Goal: Transaction & Acquisition: Book appointment/travel/reservation

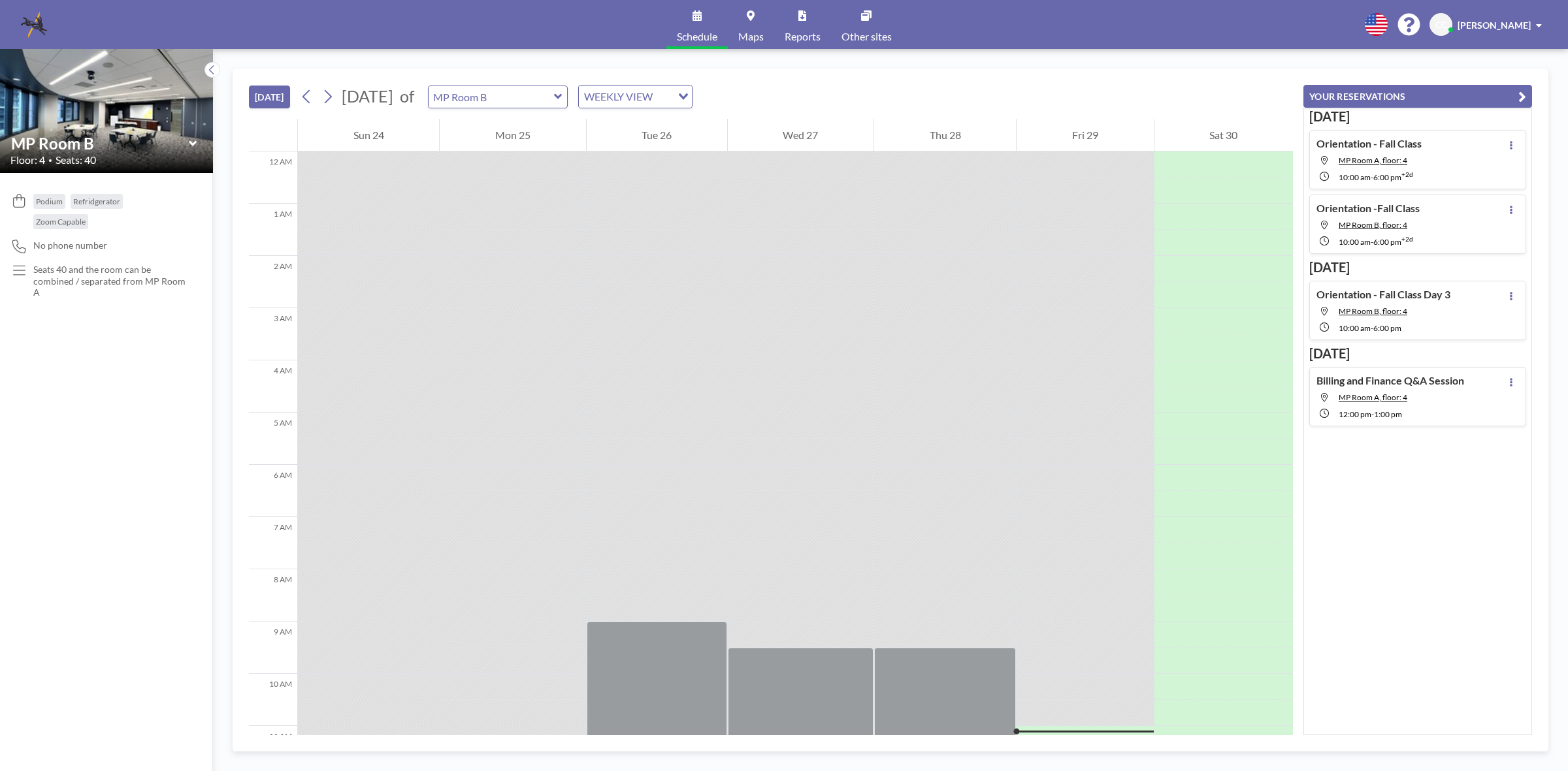
scroll to position [548, 0]
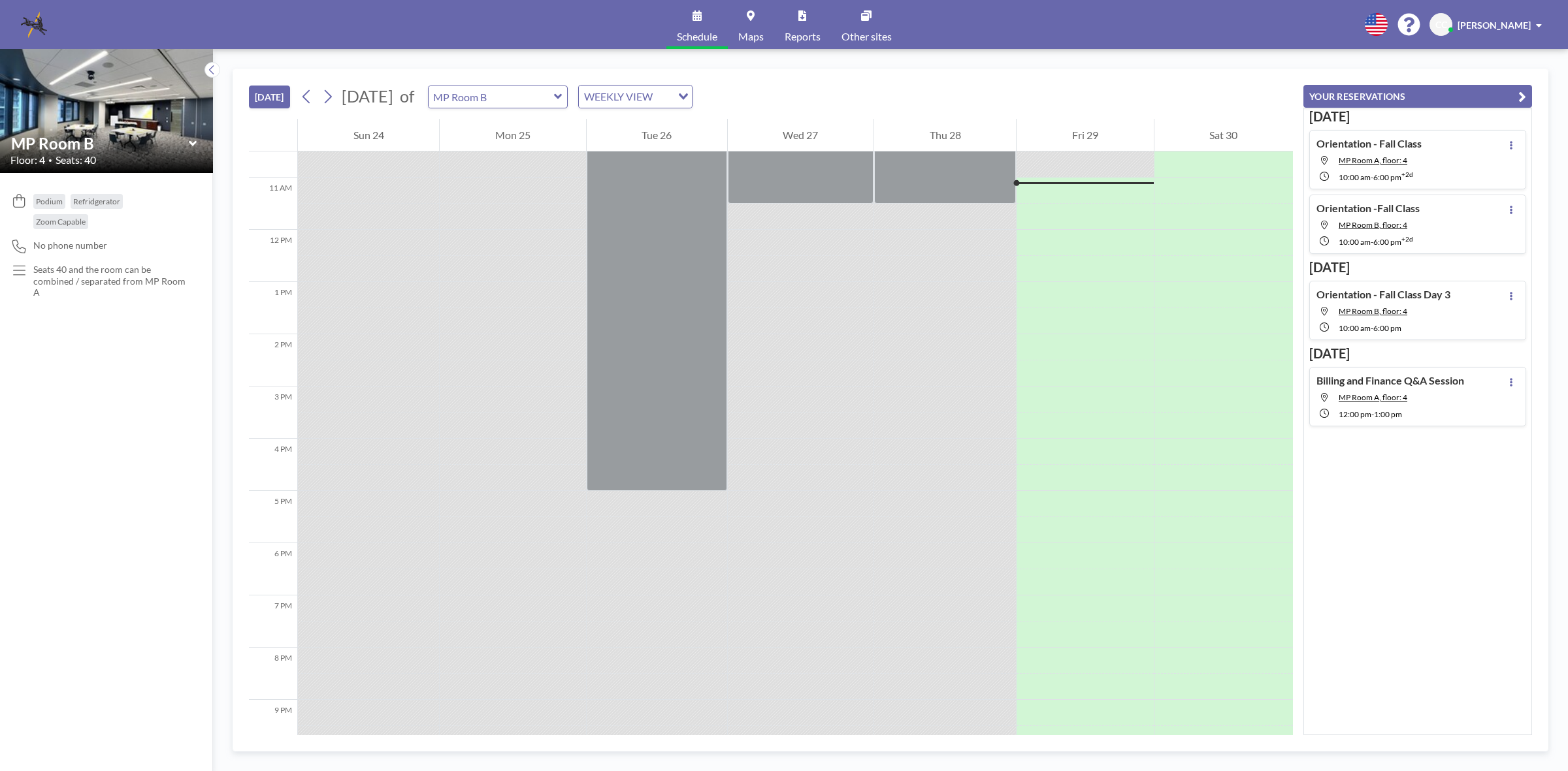
click at [562, 96] on icon at bounding box center [557, 96] width 8 height 5
type input "[PERSON_NAME][GEOGRAPHIC_DATA]"
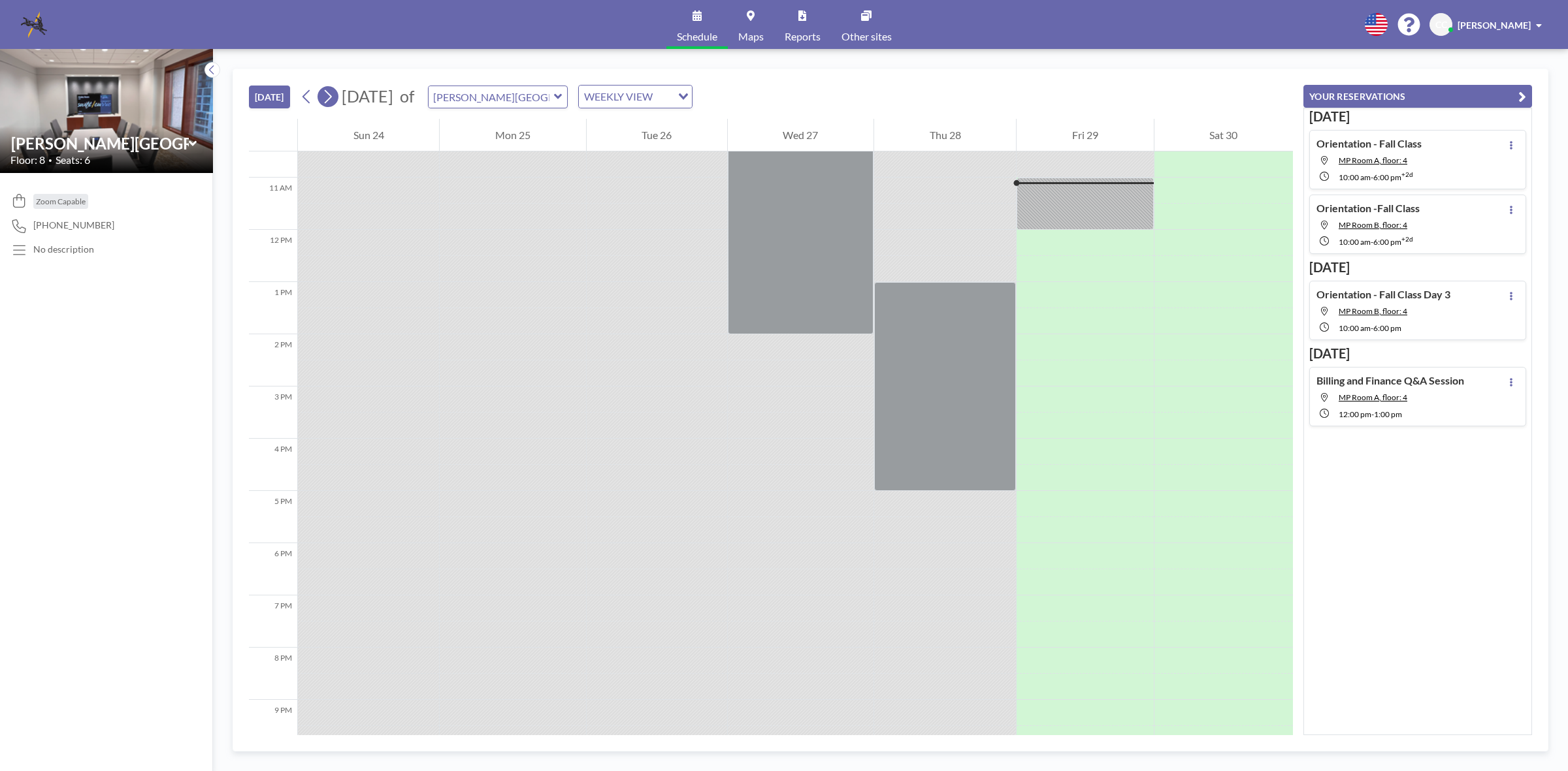
click at [331, 95] on icon at bounding box center [327, 96] width 13 height 19
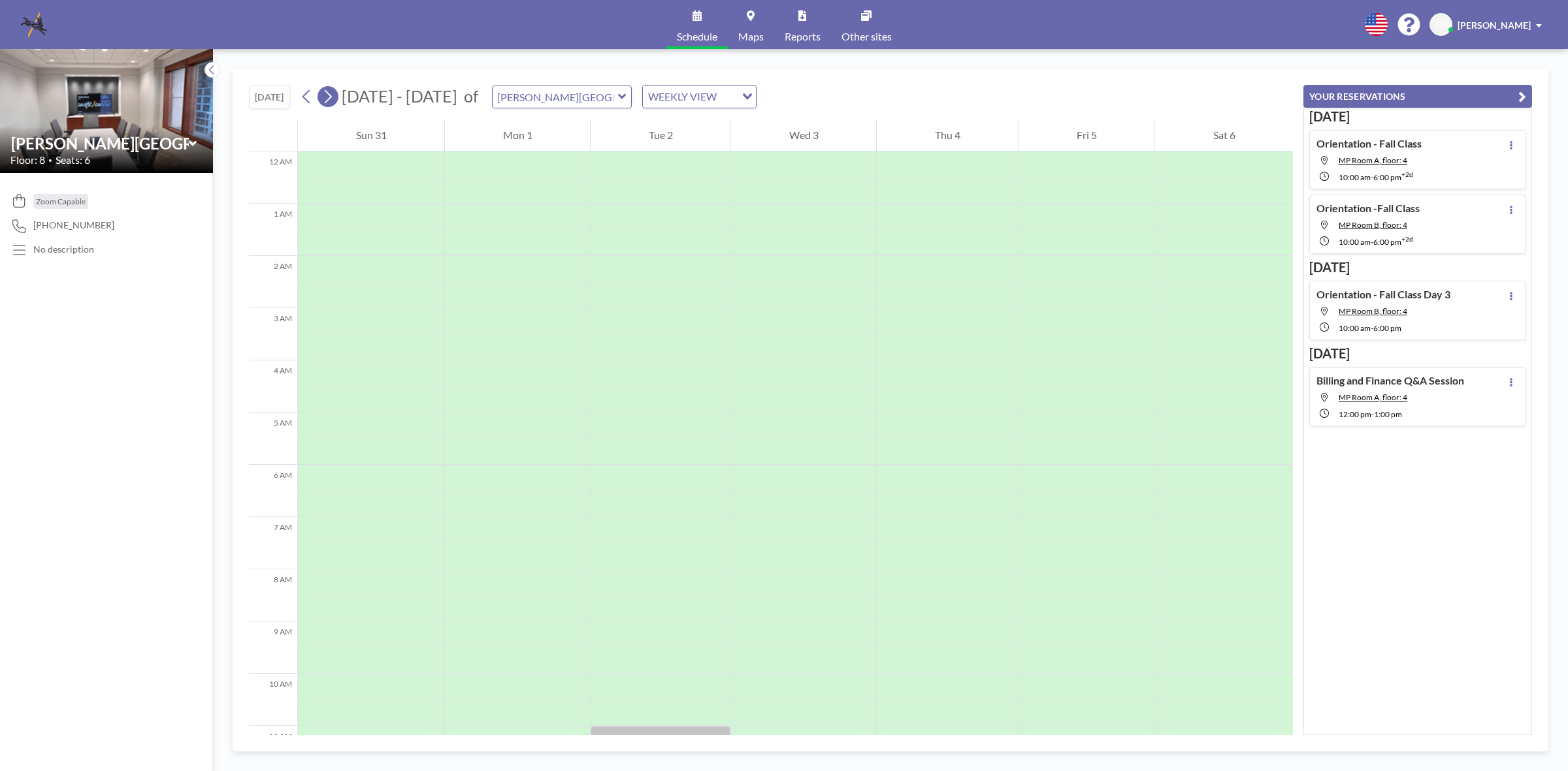
scroll to position [391, 0]
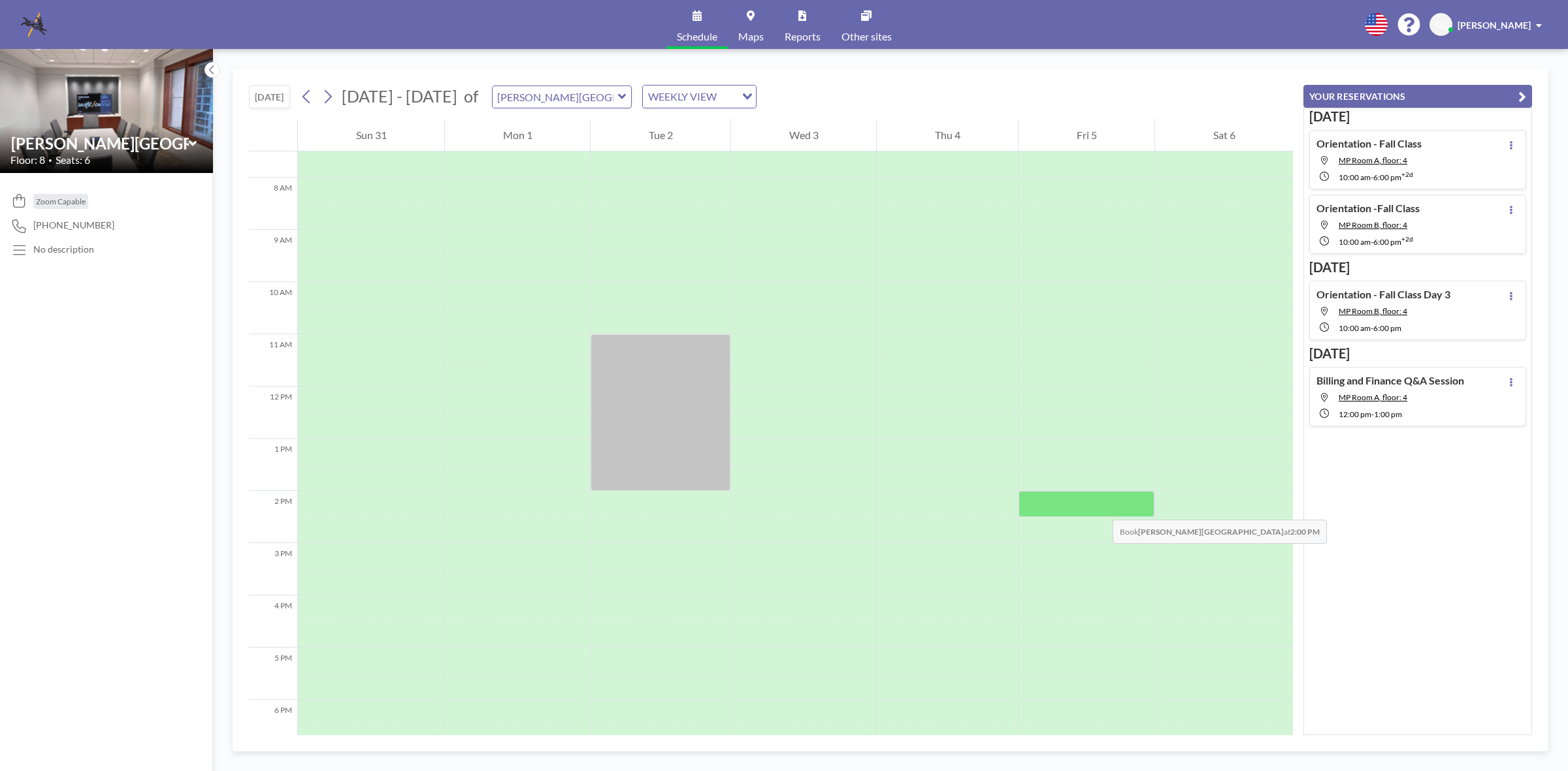
click at [1100, 507] on div at bounding box center [1086, 504] width 136 height 26
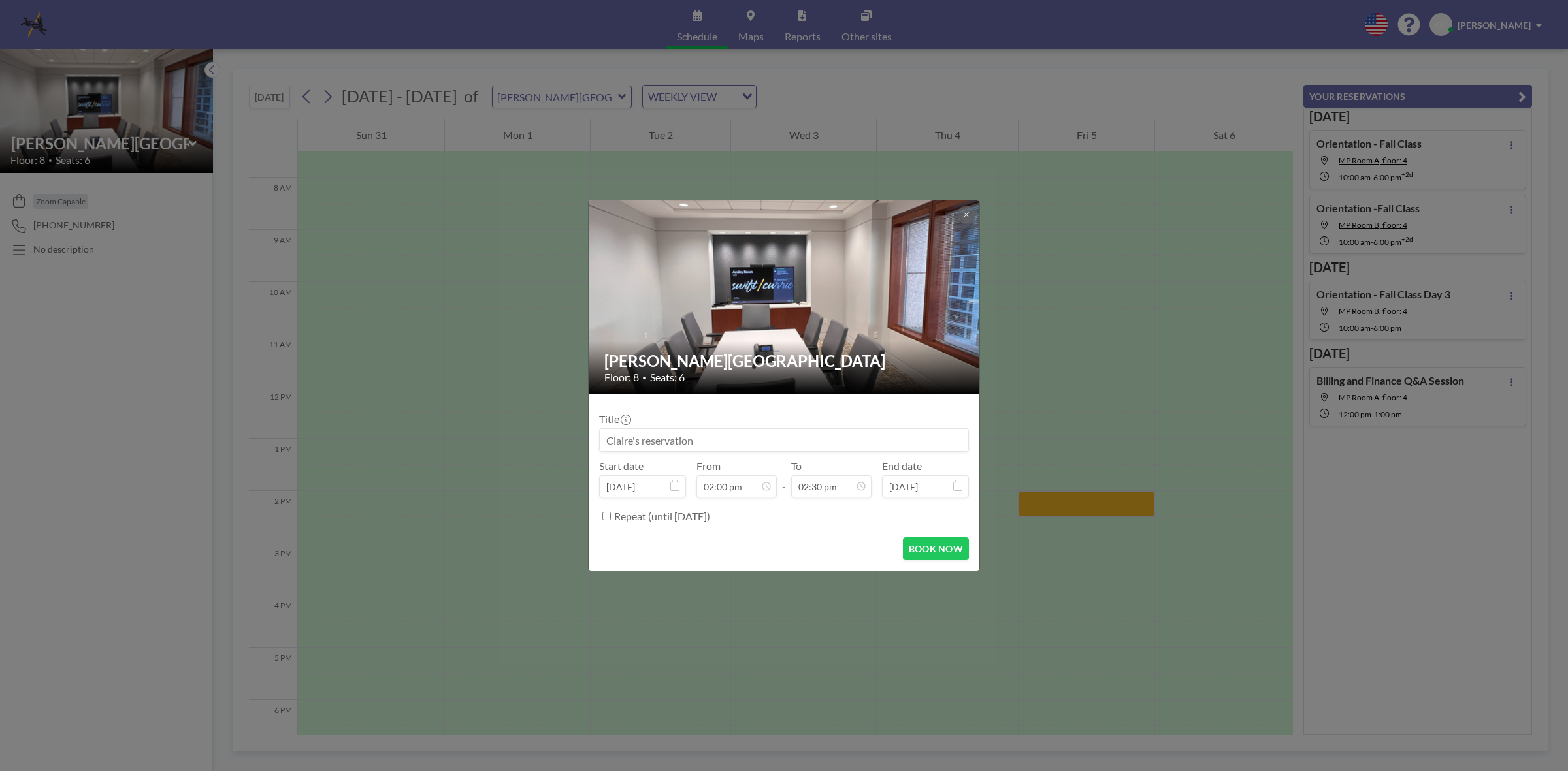
scroll to position [673, 0]
click at [718, 443] on input at bounding box center [784, 440] width 369 height 22
type input "h"
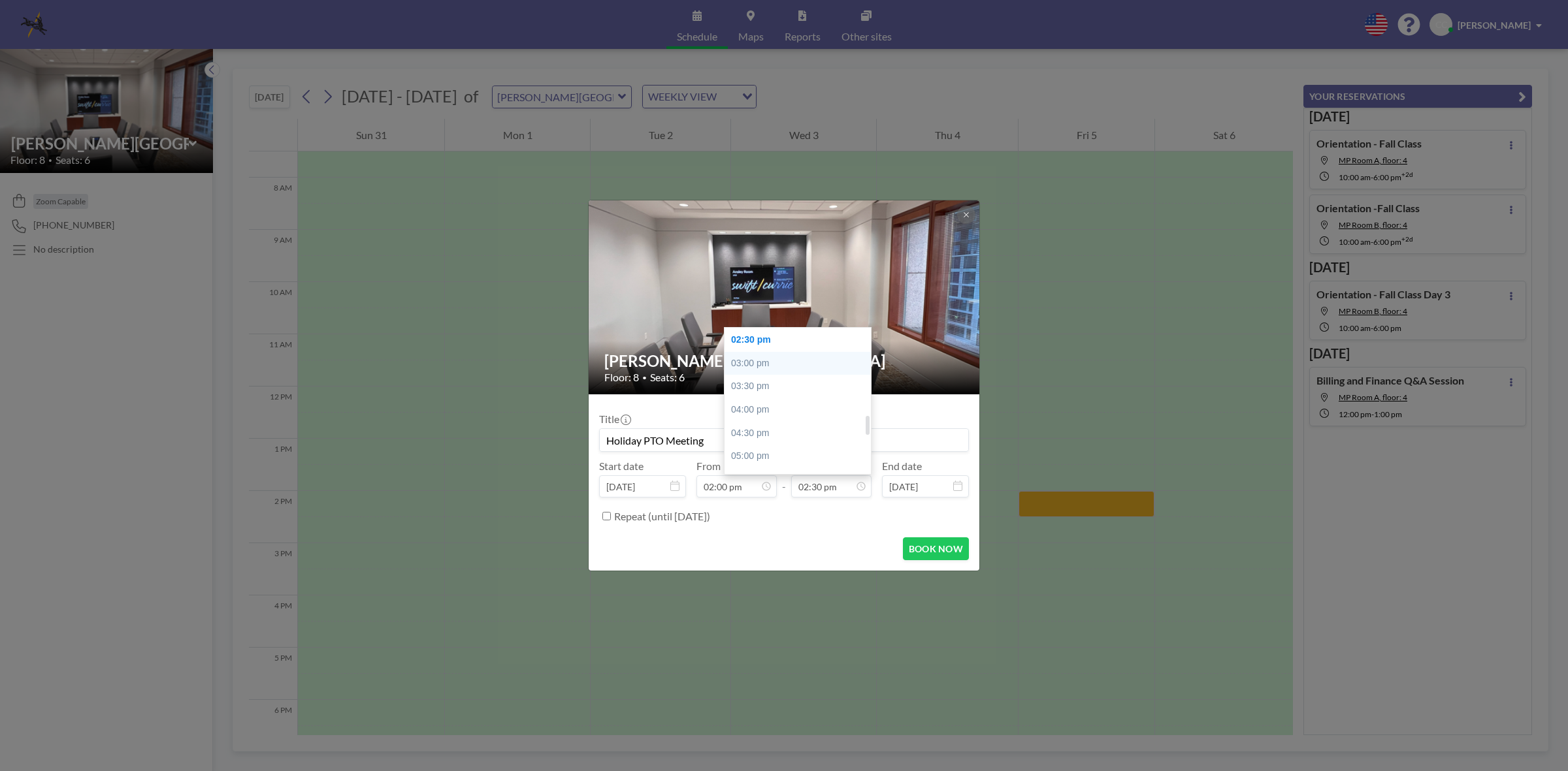
type input "Holiday PTO Meeting"
click at [777, 369] on div "03:00 pm" at bounding box center [801, 364] width 154 height 24
click at [774, 361] on div "03:30 pm" at bounding box center [801, 363] width 154 height 24
type input "03:30 pm"
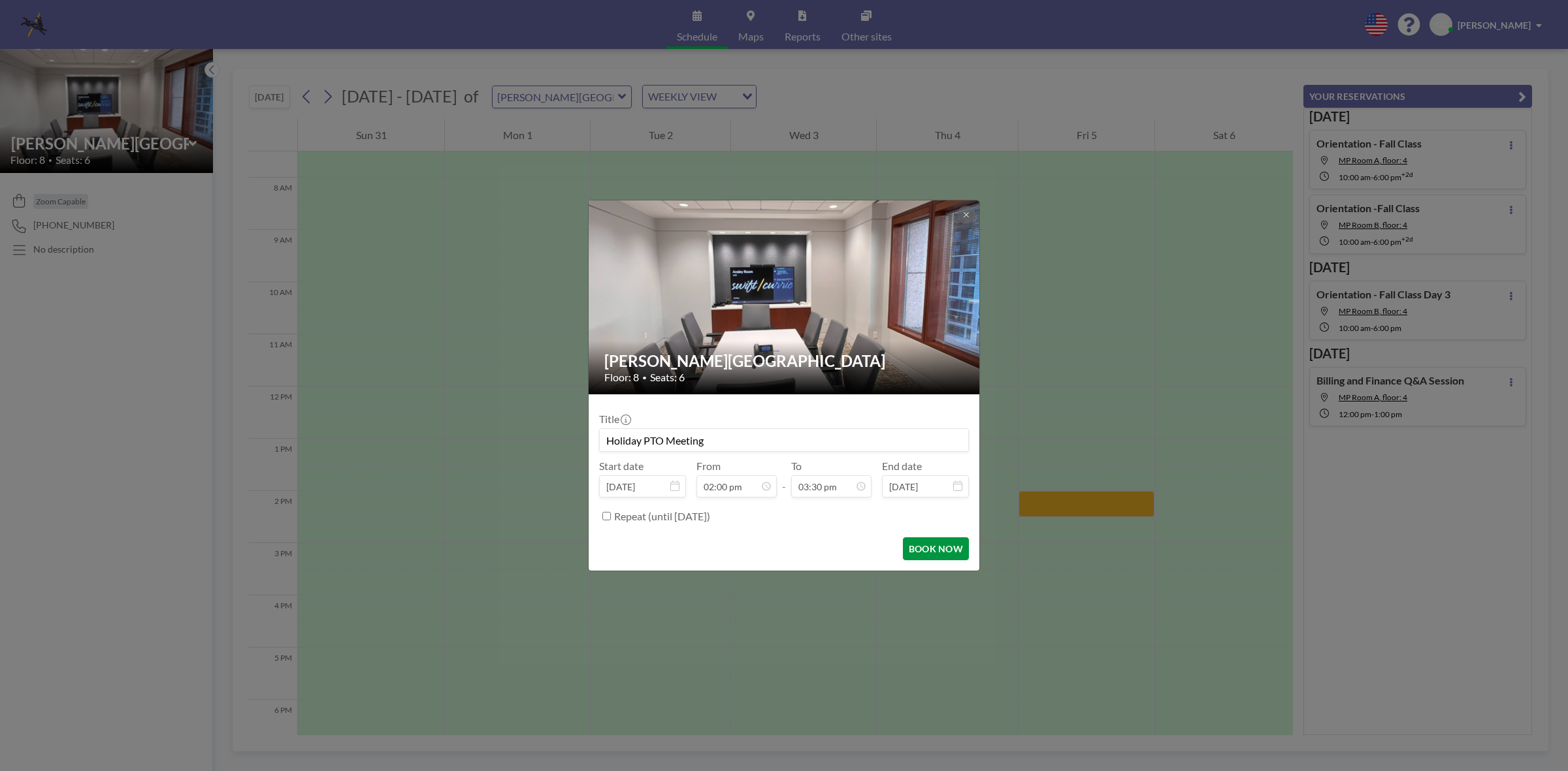
click at [933, 547] on button "BOOK NOW" at bounding box center [936, 548] width 66 height 23
